Goal: Task Accomplishment & Management: Manage account settings

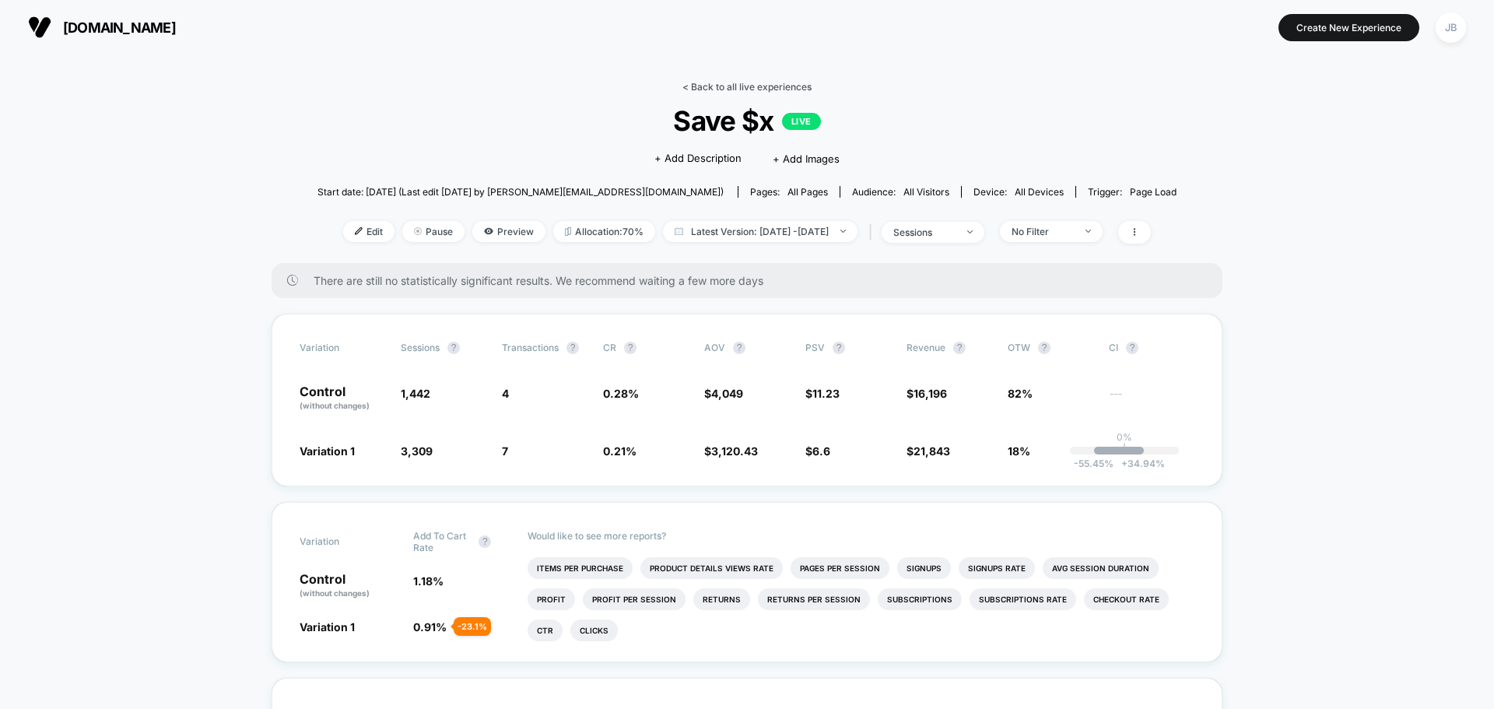
click at [701, 83] on link "< Back to all live experiences" at bounding box center [746, 87] width 129 height 12
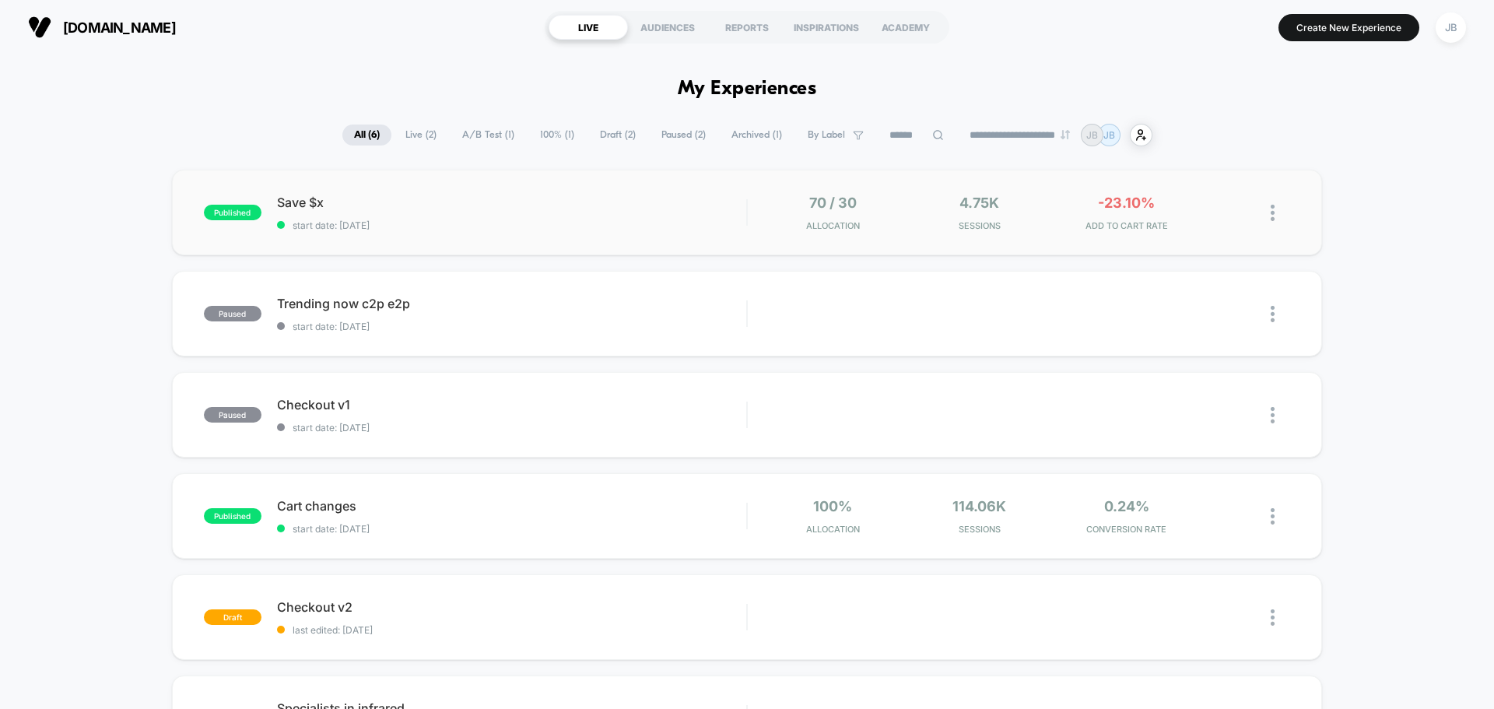
click at [1273, 212] on img at bounding box center [1272, 213] width 4 height 16
click at [1224, 192] on div "Pause" at bounding box center [1192, 194] width 140 height 35
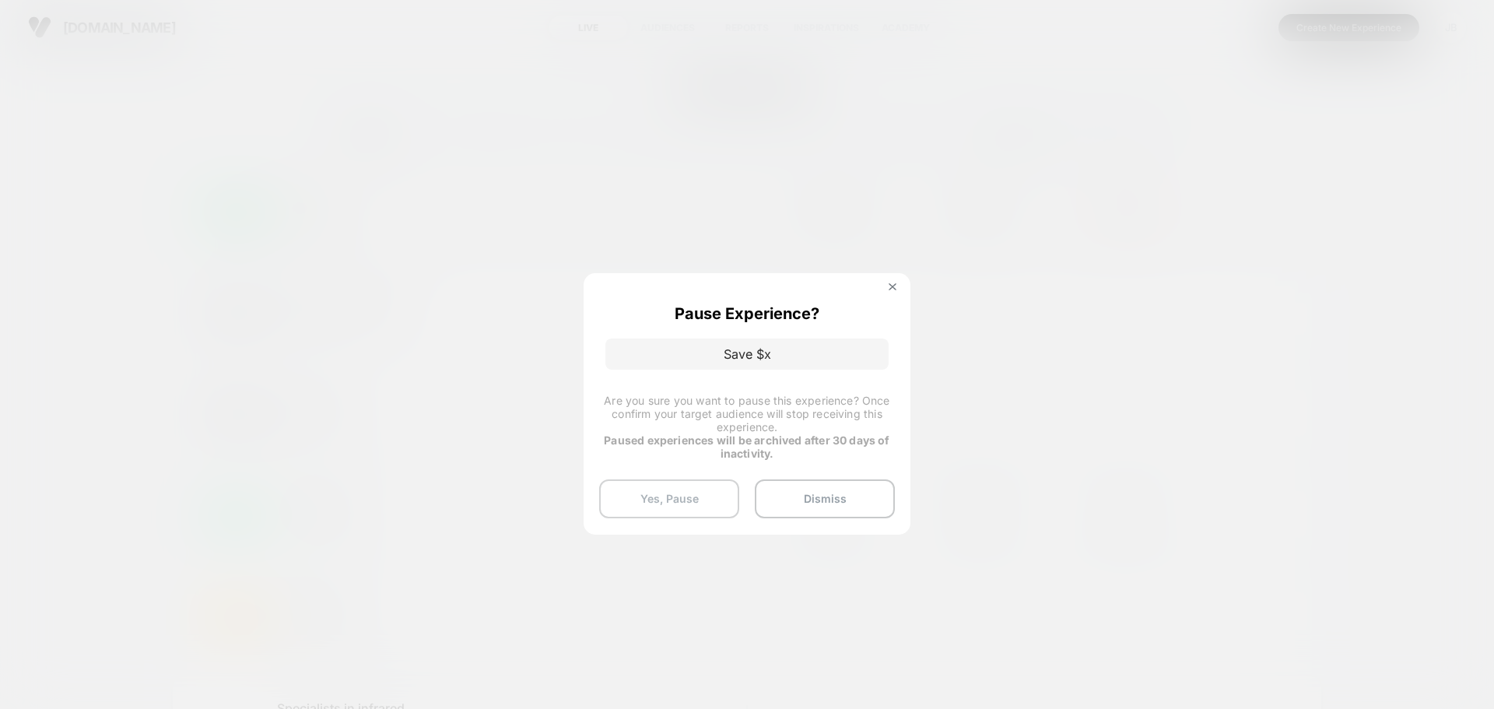
click at [682, 494] on button "Yes, Pause" at bounding box center [669, 498] width 140 height 39
